Goal: Task Accomplishment & Management: Manage account settings

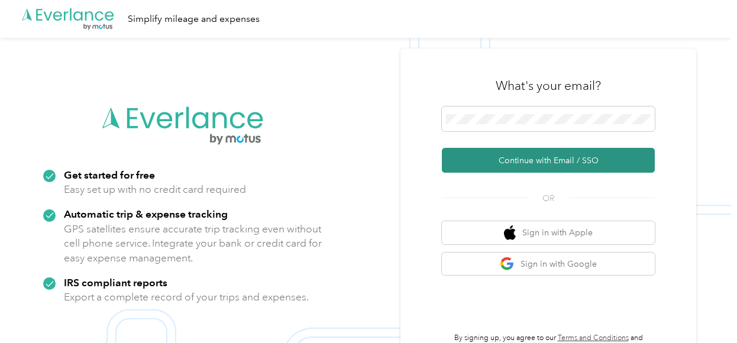
click at [541, 159] on button "Continue with Email / SSO" at bounding box center [548, 160] width 213 height 25
click at [559, 156] on button "Continue with Email / SSO" at bounding box center [548, 160] width 213 height 25
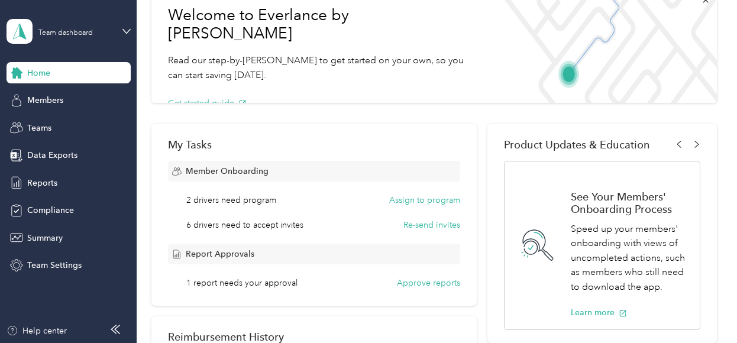
scroll to position [118, 0]
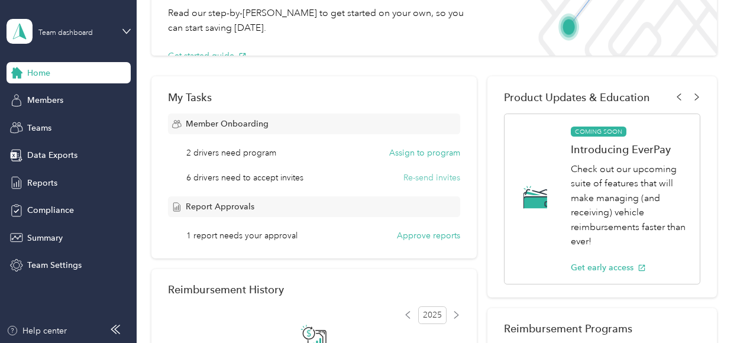
click at [419, 177] on button "Re-send invites" at bounding box center [431, 177] width 57 height 12
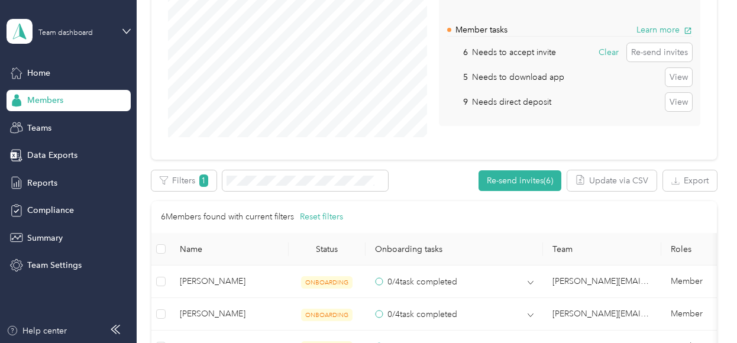
scroll to position [118, 0]
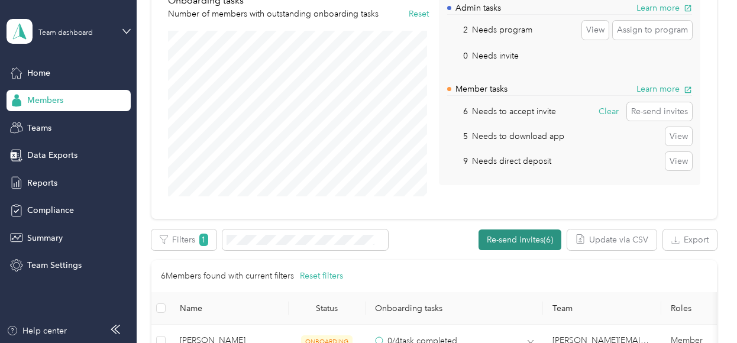
click at [499, 241] on button "Re-send invites (6)" at bounding box center [519, 239] width 83 height 21
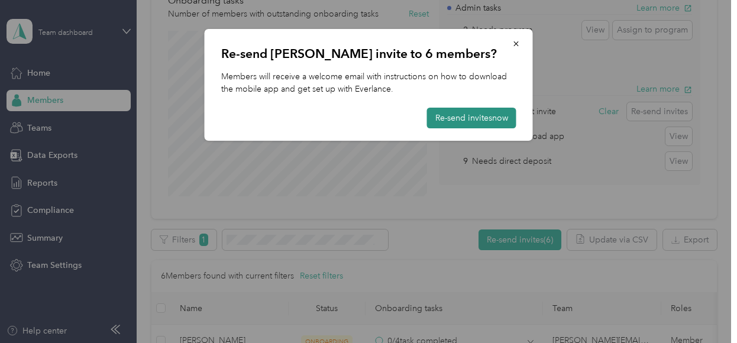
click at [476, 122] on button "Re-send invites now" at bounding box center [471, 118] width 89 height 21
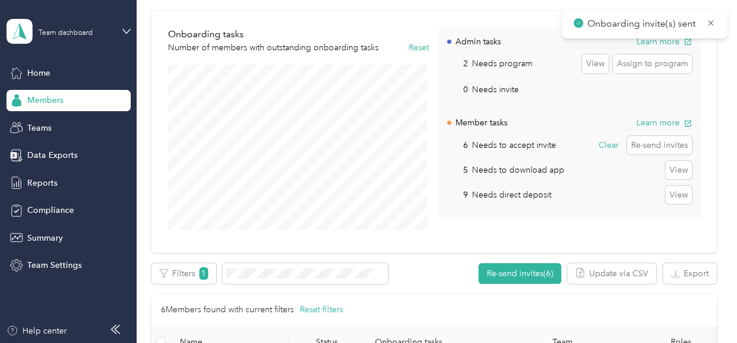
scroll to position [59, 0]
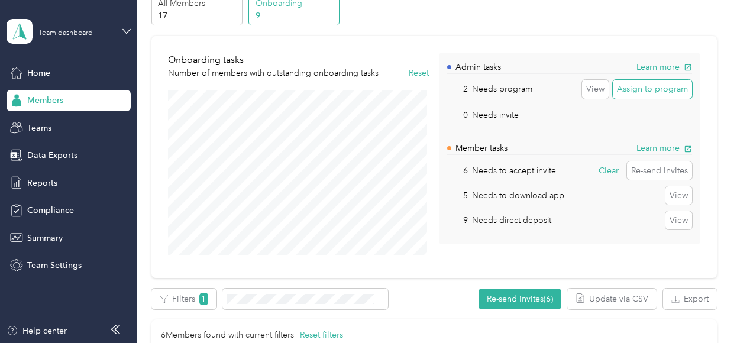
click at [639, 89] on button "Assign to program" at bounding box center [652, 89] width 79 height 19
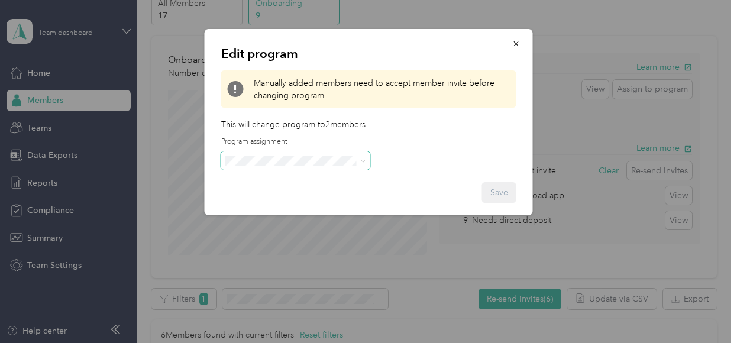
click at [361, 167] on span at bounding box center [295, 160] width 149 height 19
click at [362, 163] on icon at bounding box center [363, 160] width 5 height 5
drag, startPoint x: 435, startPoint y: 137, endPoint x: 434, endPoint y: 145, distance: 7.8
click at [434, 143] on div "Edit program Manually added members need to accept member invite before changin…" at bounding box center [369, 122] width 328 height 186
click at [515, 40] on span "button" at bounding box center [516, 43] width 8 height 10
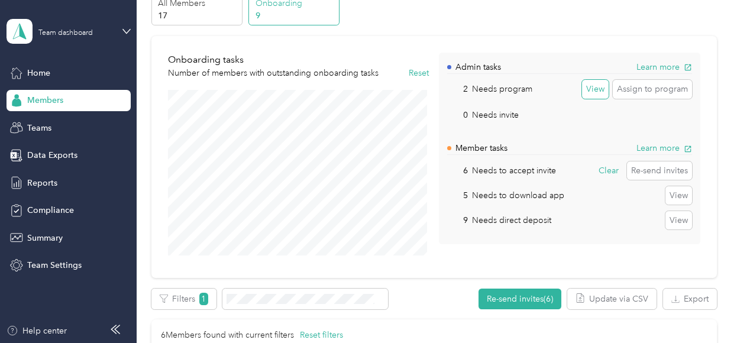
click at [600, 95] on button "View" at bounding box center [595, 89] width 27 height 19
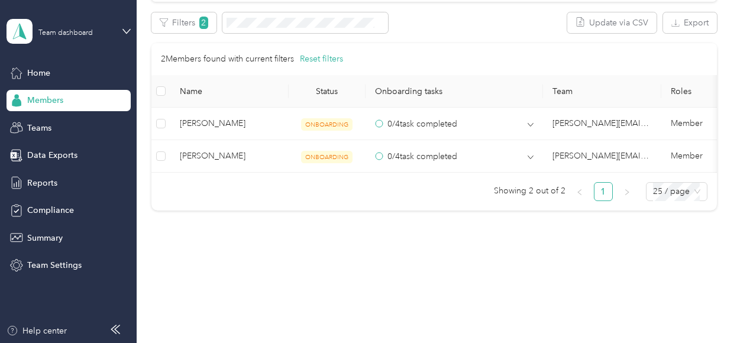
scroll to position [343, 0]
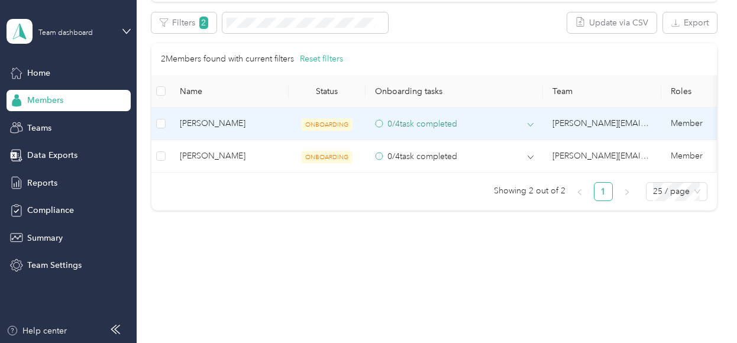
click at [527, 118] on div "0 / 4 task completed" at bounding box center [454, 124] width 158 height 12
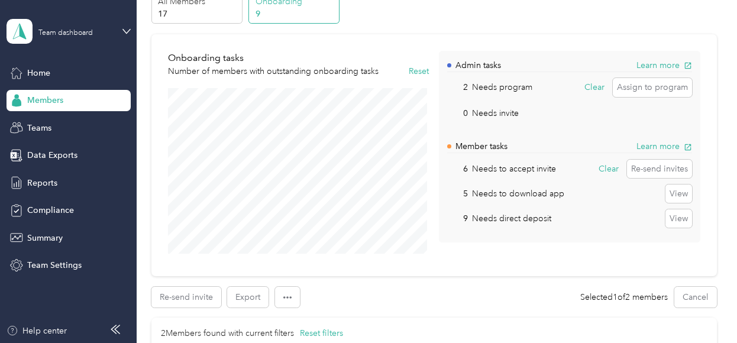
scroll to position [0, 0]
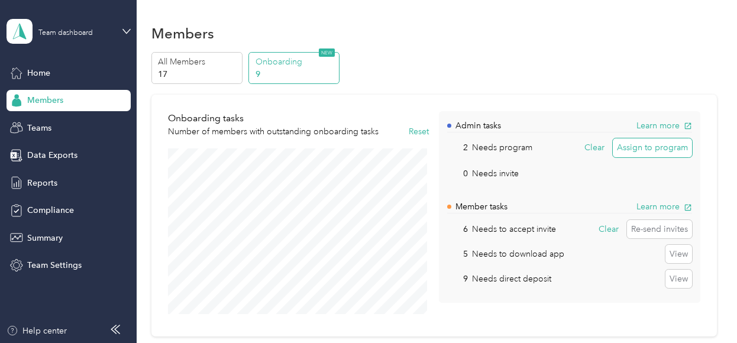
click at [665, 151] on button "Assign to program" at bounding box center [652, 147] width 79 height 19
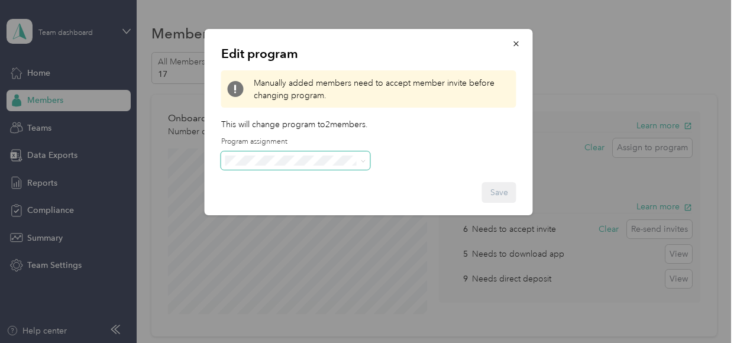
click at [362, 167] on span at bounding box center [295, 160] width 149 height 19
click at [361, 161] on icon at bounding box center [363, 160] width 5 height 5
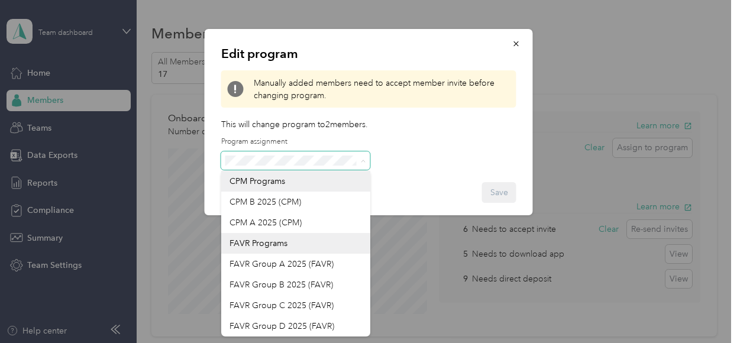
click at [239, 167] on span at bounding box center [295, 160] width 149 height 19
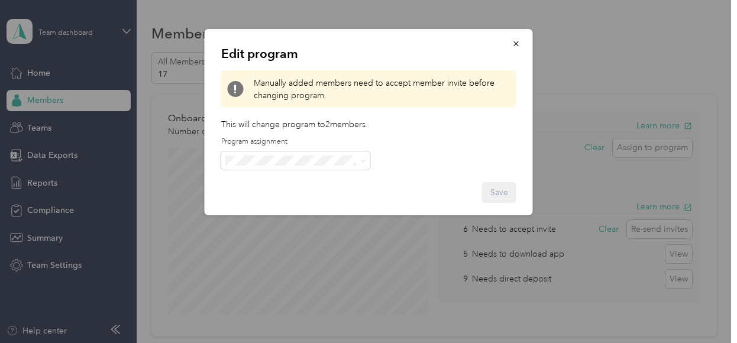
click at [425, 153] on div "Edit program Manually added members need to accept member invite before changin…" at bounding box center [369, 122] width 328 height 186
click at [516, 44] on icon "button" at bounding box center [515, 43] width 5 height 5
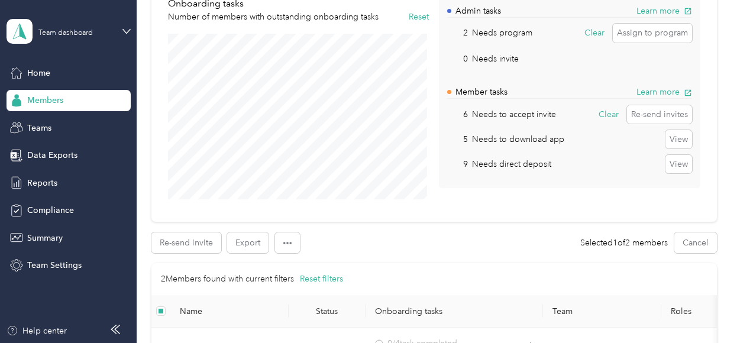
scroll to position [118, 0]
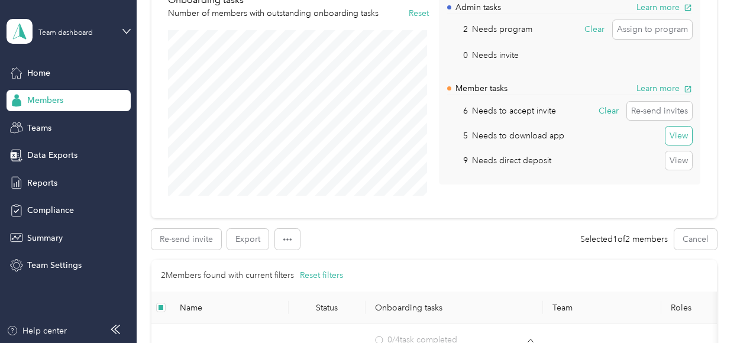
click at [672, 132] on button "View" at bounding box center [678, 136] width 27 height 19
click at [496, 132] on p "Needs to download app" at bounding box center [518, 135] width 92 height 12
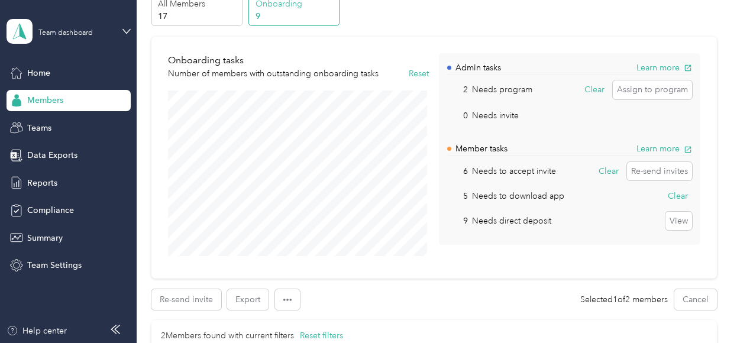
click at [508, 197] on p "Needs to download app" at bounding box center [518, 196] width 92 height 12
click at [31, 73] on span "Home" at bounding box center [38, 73] width 23 height 12
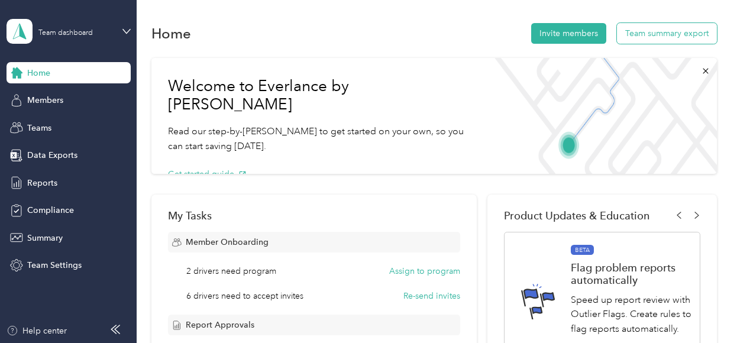
click at [660, 38] on button "Team summary export" at bounding box center [667, 33] width 100 height 21
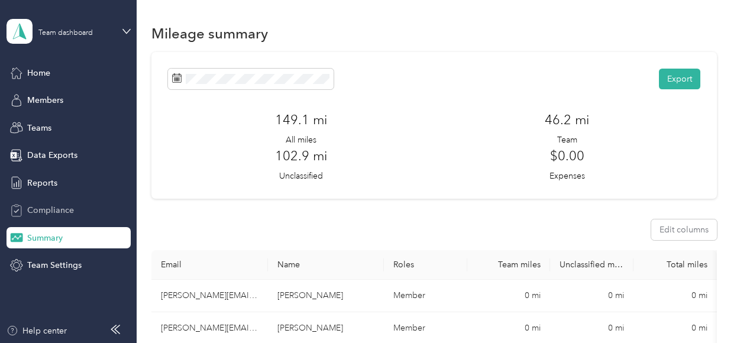
click at [54, 204] on span "Compliance" at bounding box center [50, 210] width 47 height 12
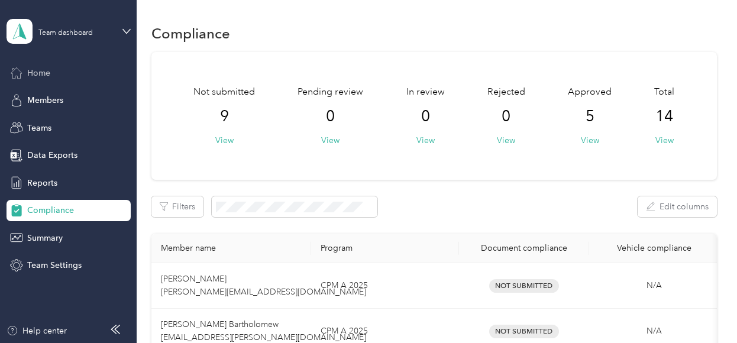
click at [38, 71] on span "Home" at bounding box center [38, 73] width 23 height 12
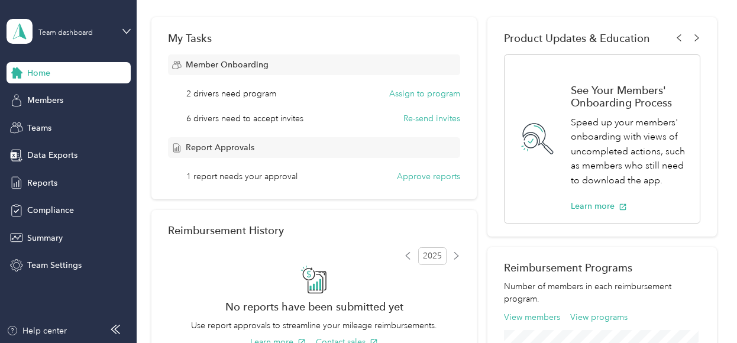
scroll to position [296, 0]
